Goal: Task Accomplishment & Management: Complete application form

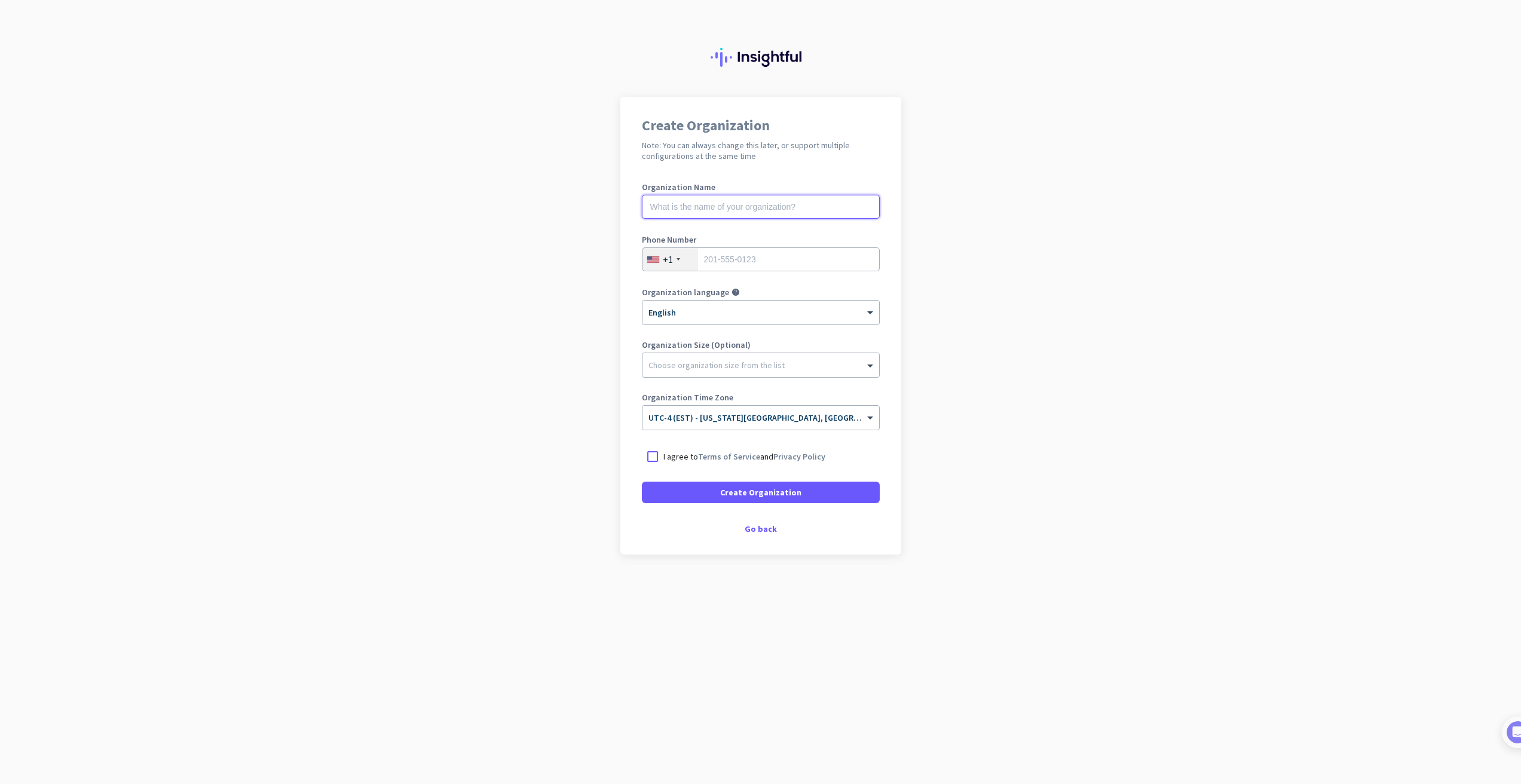
click at [784, 212] on input "text" at bounding box center [761, 207] width 238 height 24
click at [761, 539] on div "Create Organization Note: You can always change this later, or support multiple…" at bounding box center [761, 325] width 281 height 458
click at [759, 528] on div "Go back" at bounding box center [761, 529] width 238 height 8
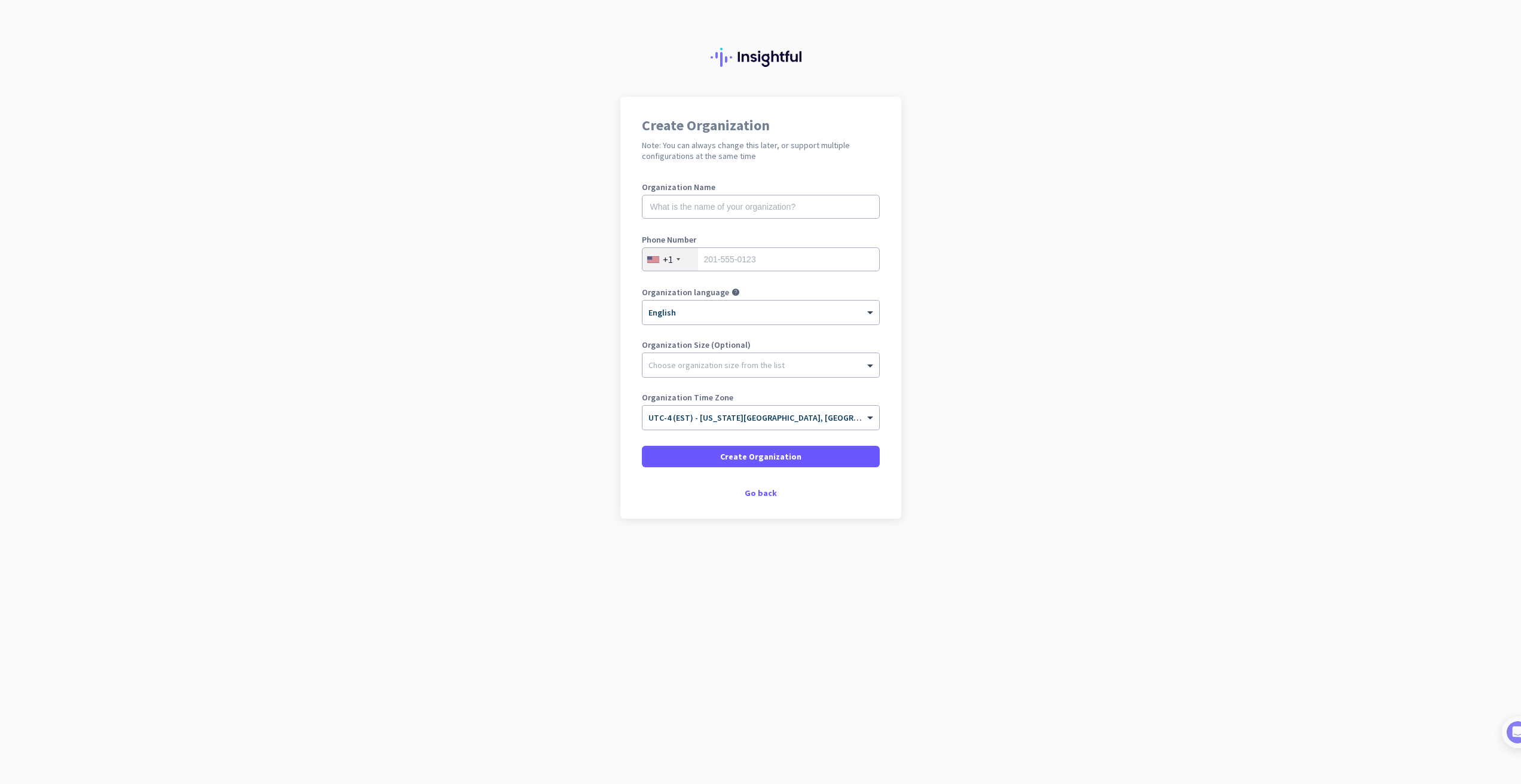
click at [767, 480] on div "Create Organization Note: You can always change this later, or support multiple…" at bounding box center [761, 307] width 281 height 422
click at [766, 488] on div "Go back" at bounding box center [761, 493] width 238 height 8
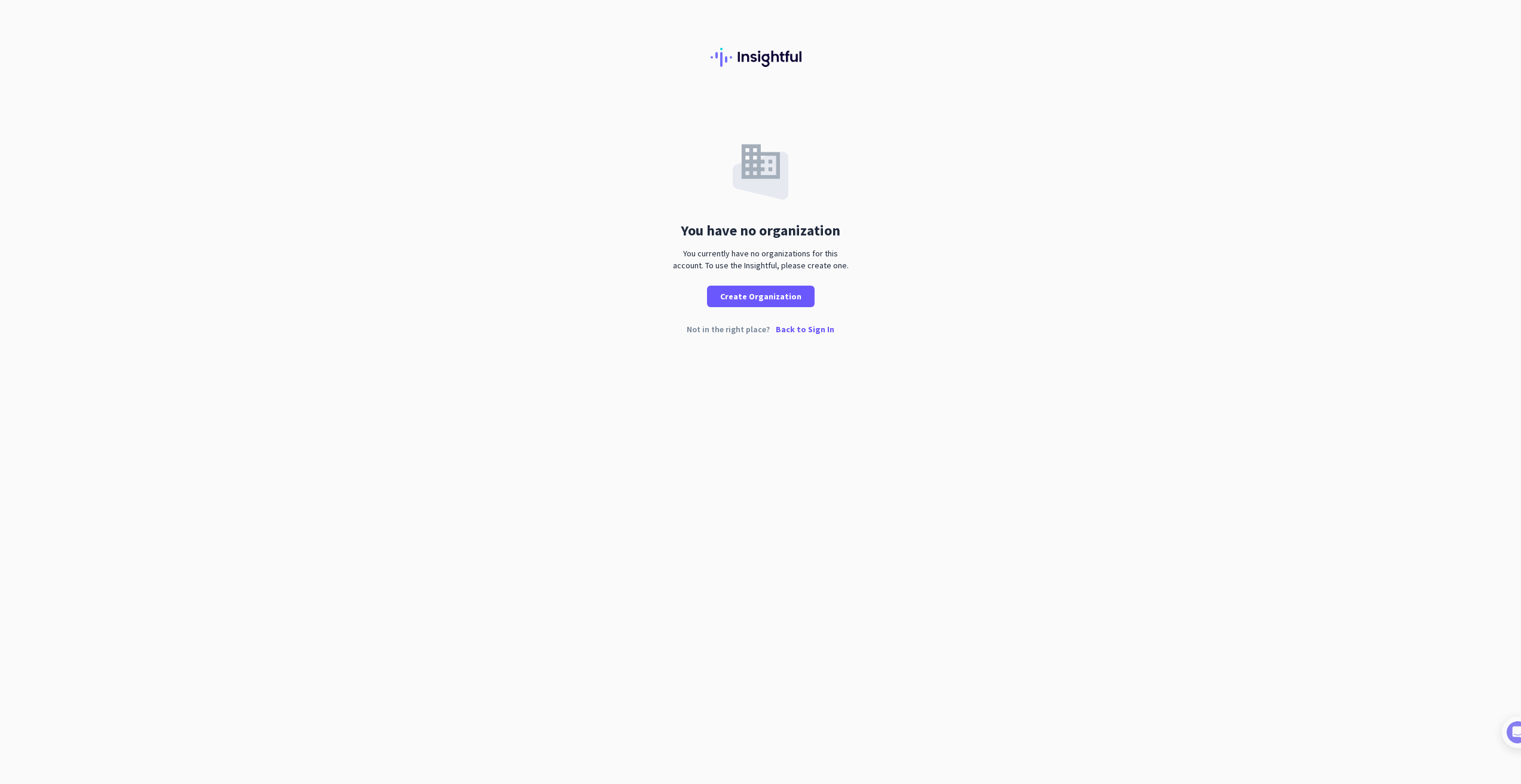
click at [814, 327] on p "Back to Sign In" at bounding box center [805, 329] width 59 height 8
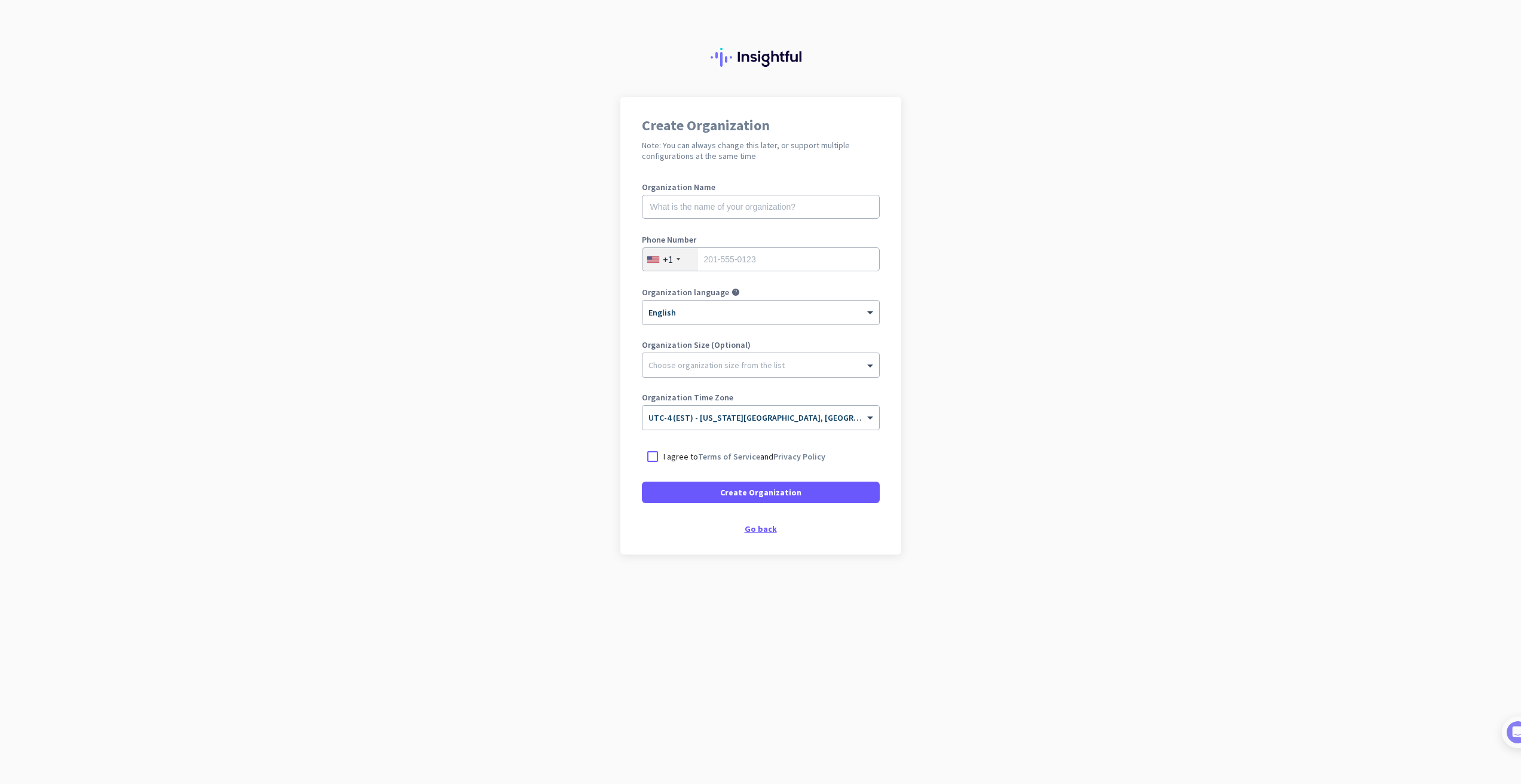
click at [757, 531] on div "Go back" at bounding box center [761, 529] width 238 height 8
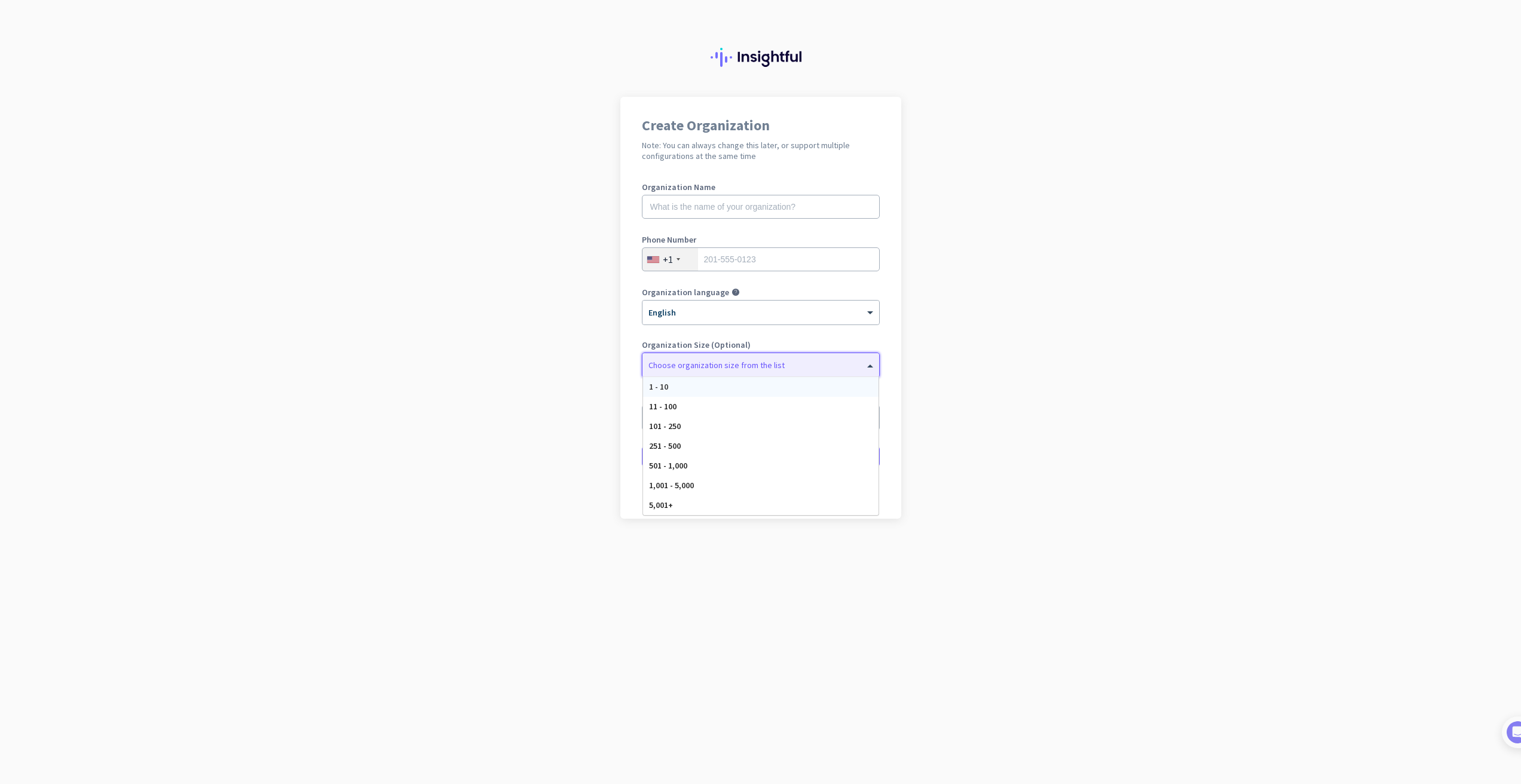
click at [798, 368] on div "Choose organization size from the list" at bounding box center [753, 365] width 222 height 11
drag, startPoint x: 1082, startPoint y: 356, endPoint x: 1234, endPoint y: 266, distance: 176.6
click at [1104, 347] on app-onboarding-organization "Create Organization Note: You can always change this later, or support multiple…" at bounding box center [760, 337] width 1521 height 482
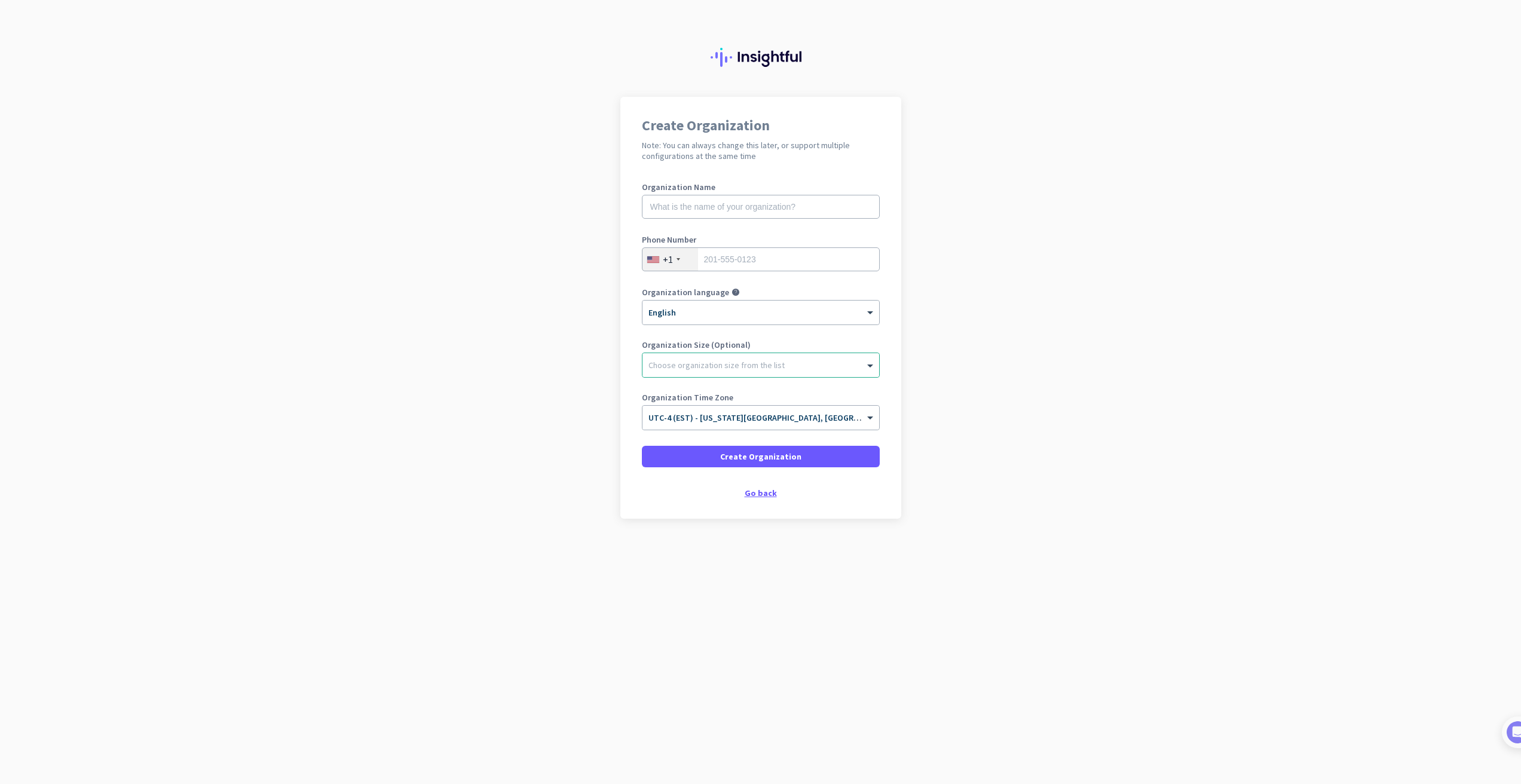
click at [765, 491] on div "Go back" at bounding box center [761, 493] width 238 height 8
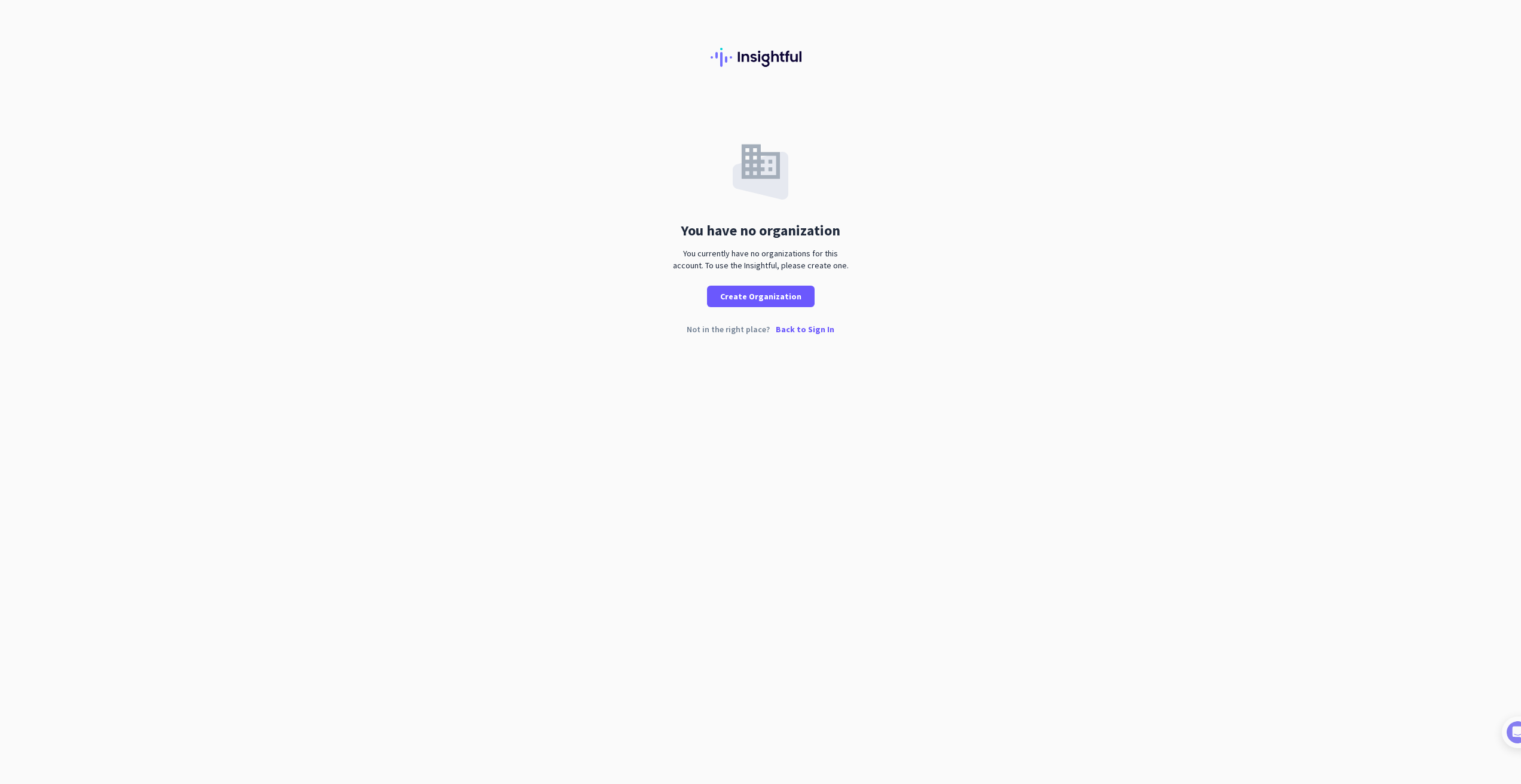
click at [822, 329] on p "Back to Sign In" at bounding box center [805, 329] width 59 height 8
